Goal: Find specific page/section: Find specific page/section

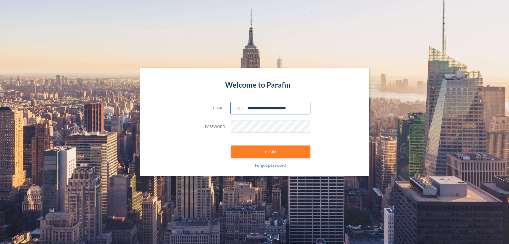
type input "**********"
click at [270, 151] on button "LOGIN" at bounding box center [271, 151] width 80 height 12
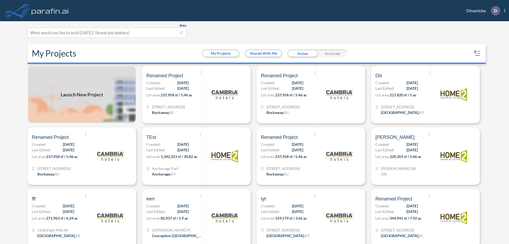
scroll to position [1, 0]
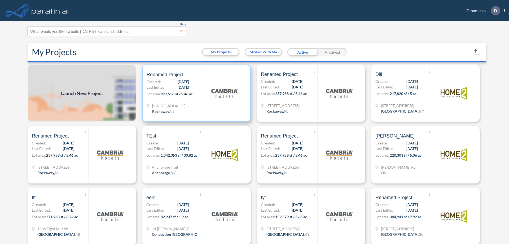
click at [195, 93] on p "Lot area: 237,958 sf / 5.46 ac" at bounding box center [175, 95] width 56 height 8
